Goal: Navigation & Orientation: Find specific page/section

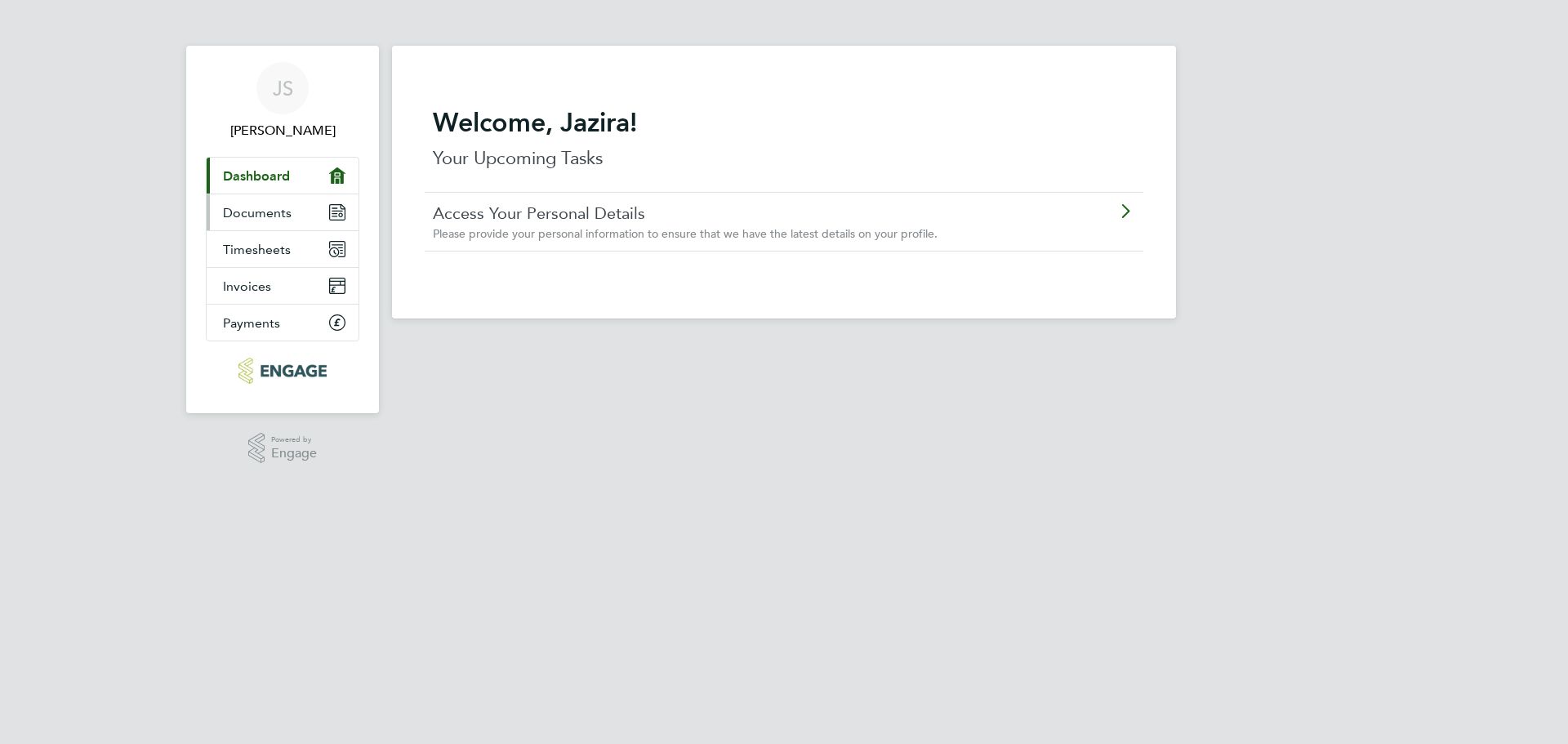
click at [257, 215] on span "Documents" at bounding box center [257, 213] width 68 height 15
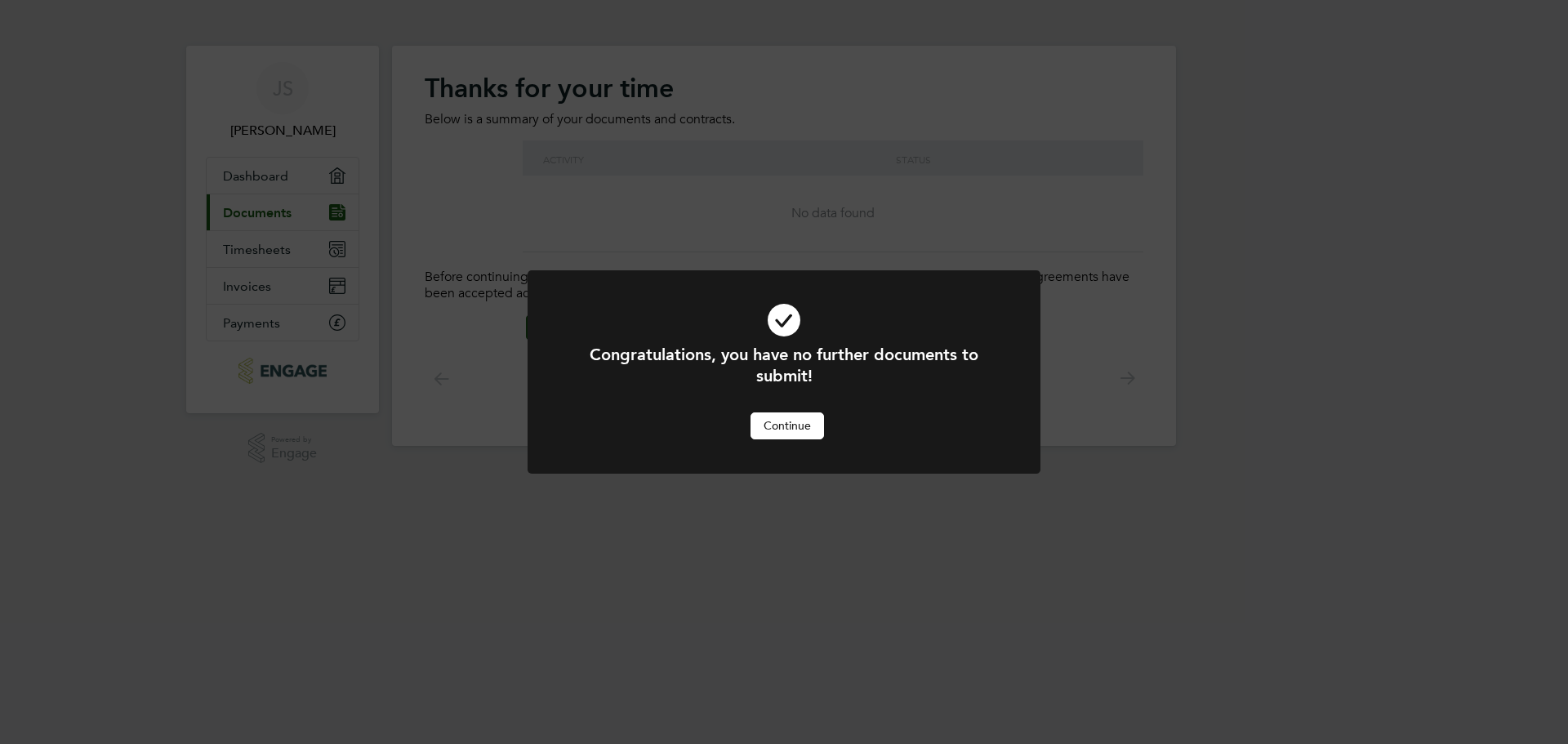
click at [802, 426] on button "Continue" at bounding box center [787, 425] width 74 height 26
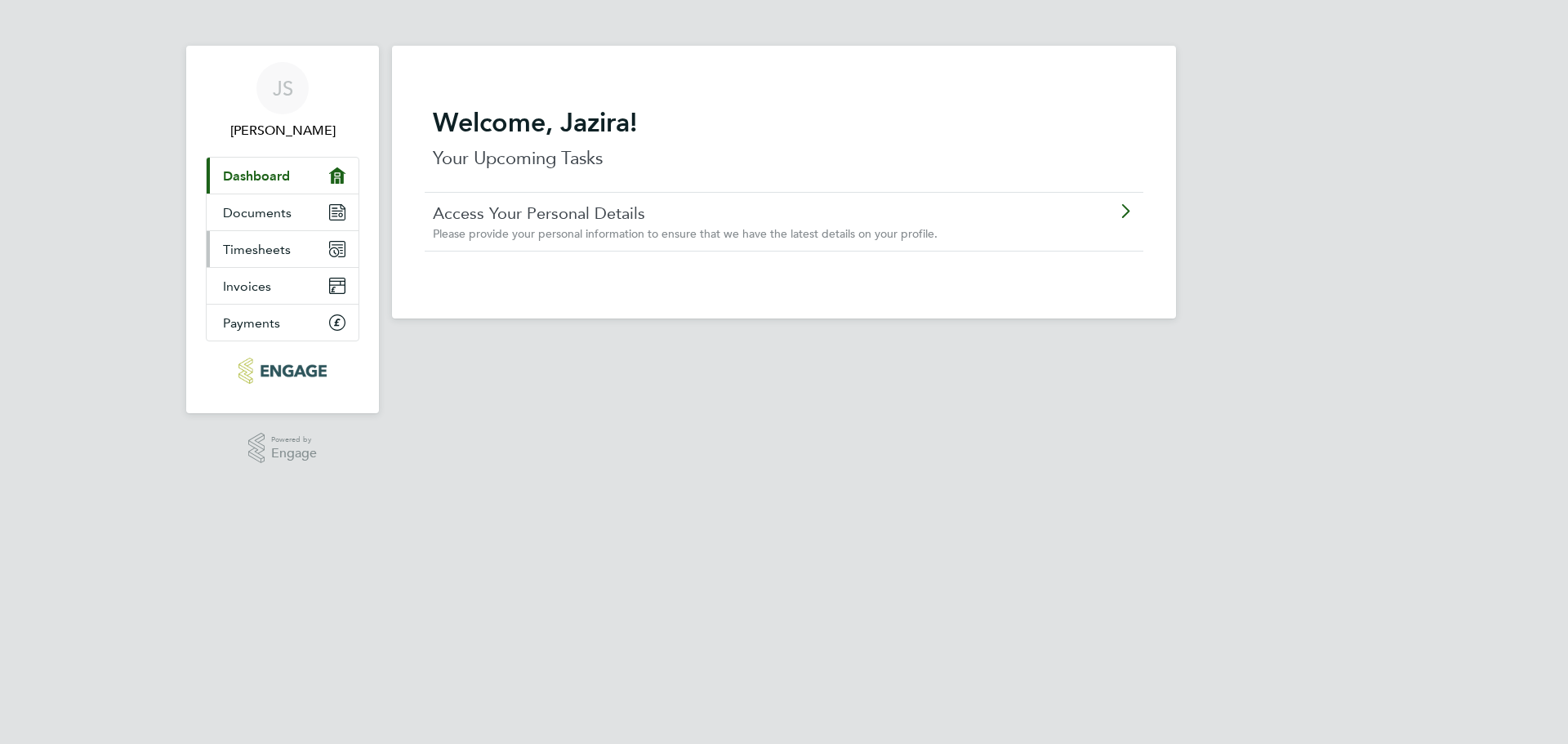
click at [283, 251] on span "Timesheets" at bounding box center [257, 249] width 68 height 15
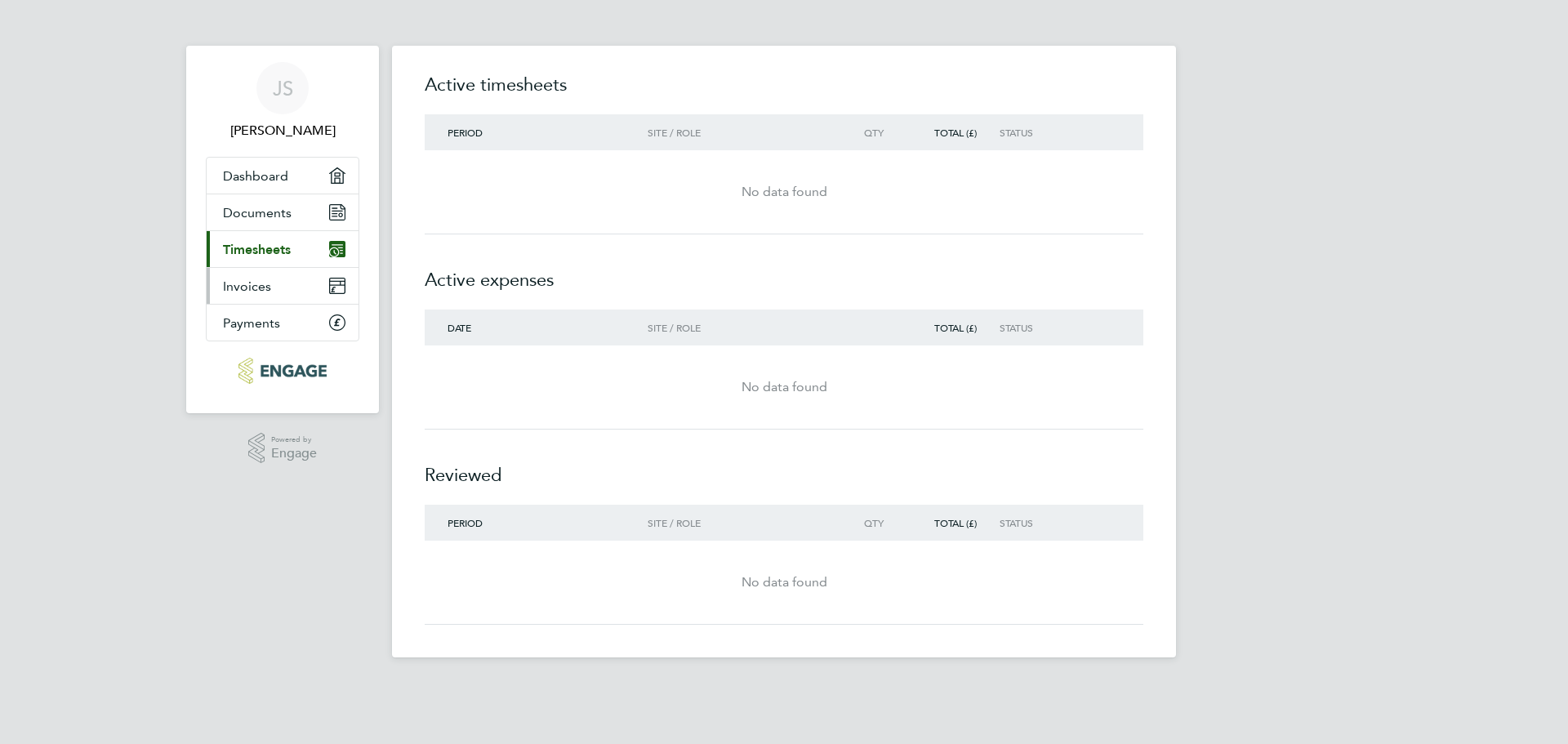
click at [279, 286] on link "Invoices" at bounding box center [283, 285] width 152 height 36
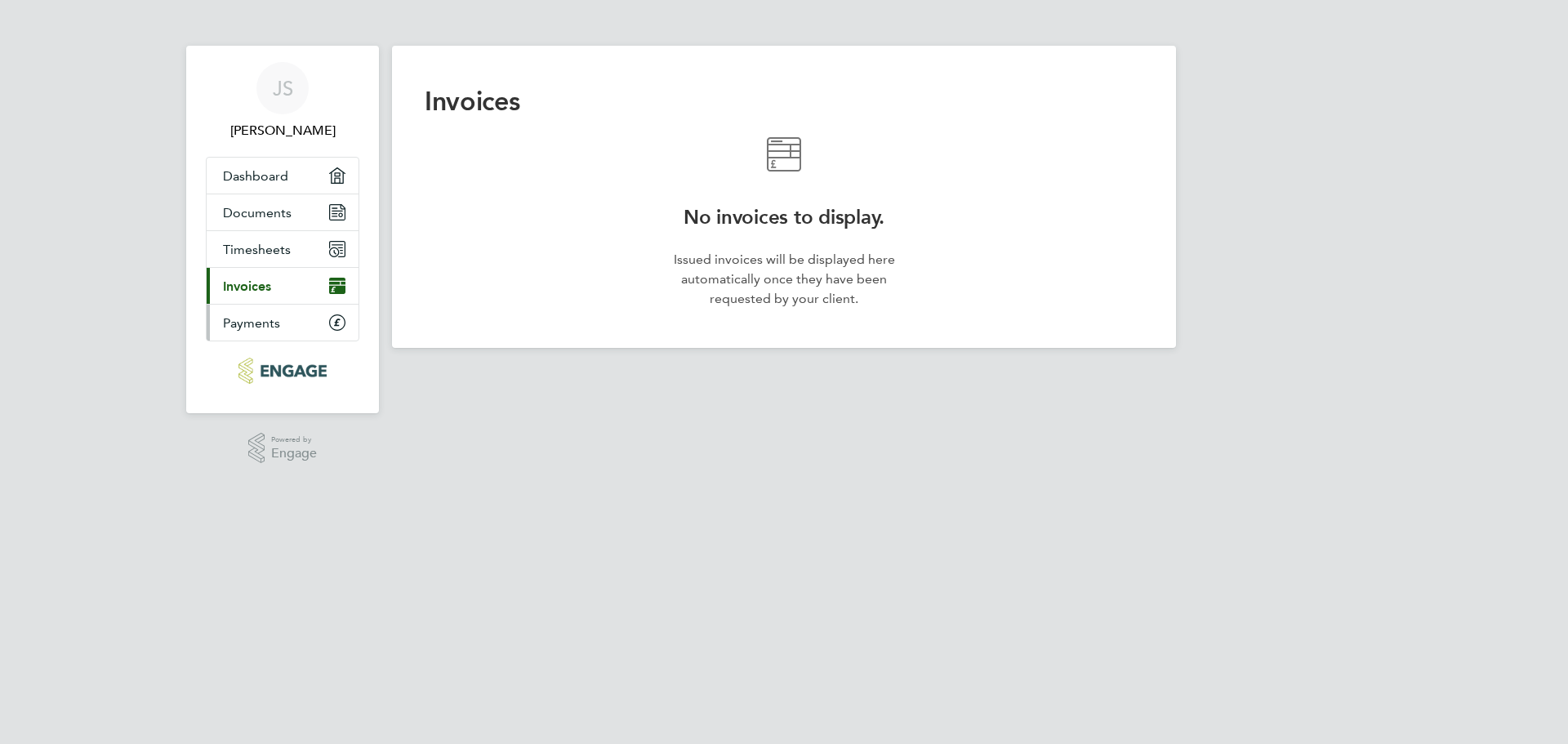
click at [279, 319] on span "Payments" at bounding box center [252, 323] width 57 height 15
